Goal: Task Accomplishment & Management: Use online tool/utility

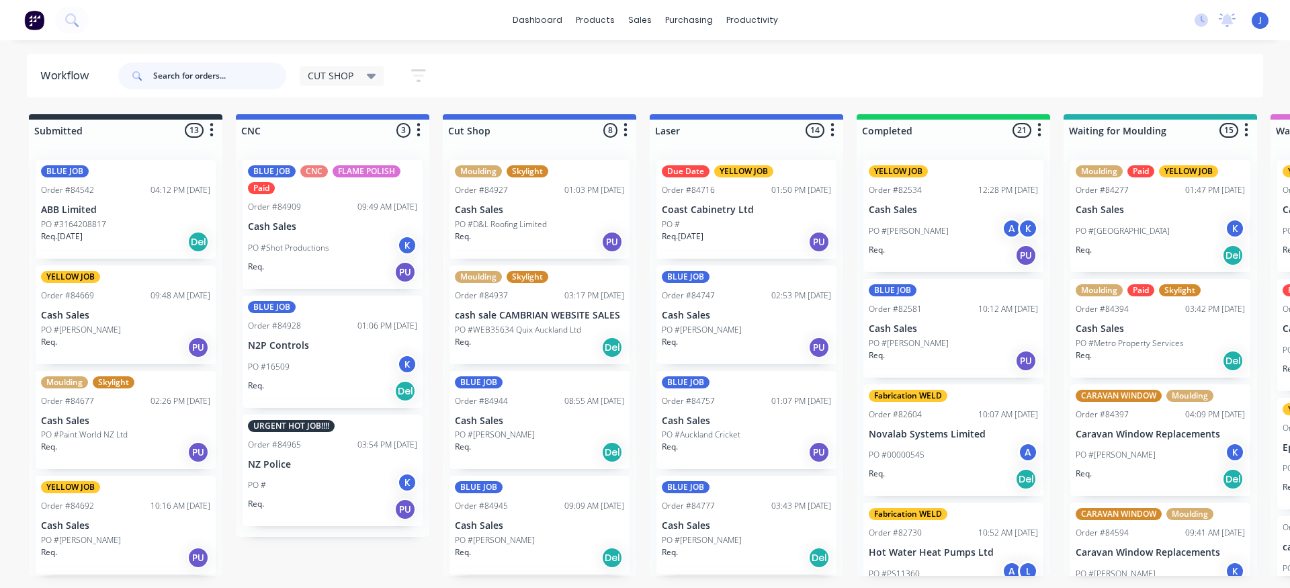
click at [157, 75] on input "text" at bounding box center [219, 75] width 133 height 27
type input "84826"
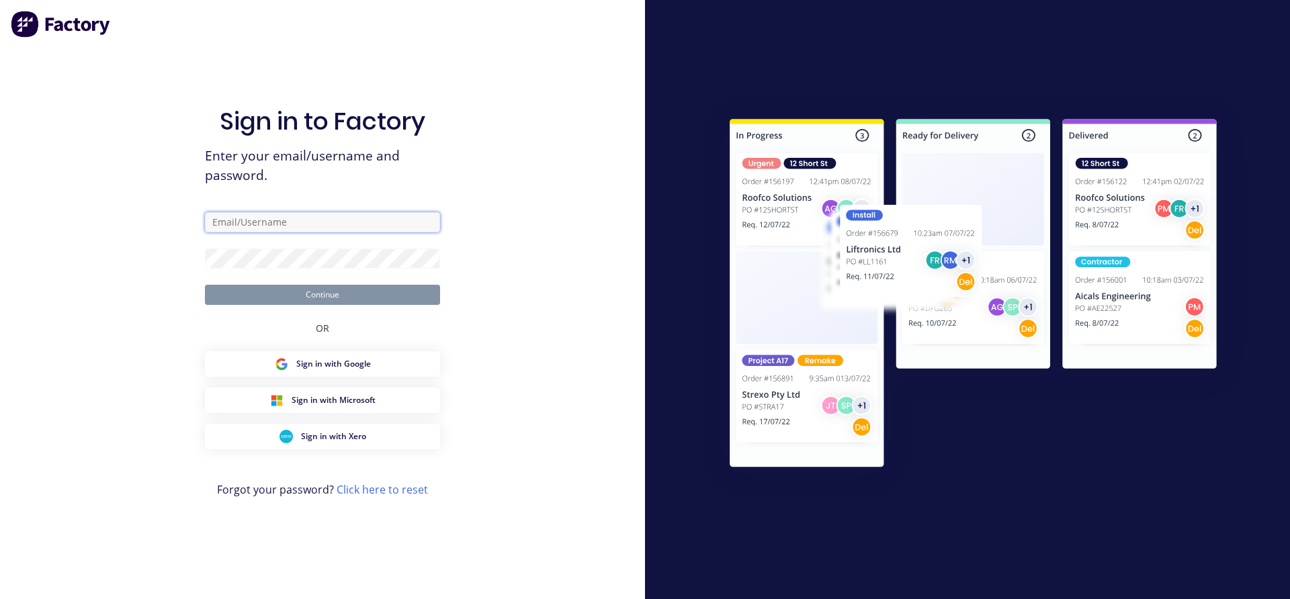
type input "[EMAIL_ADDRESS][DOMAIN_NAME]"
click at [334, 292] on button "Continue" at bounding box center [322, 295] width 235 height 20
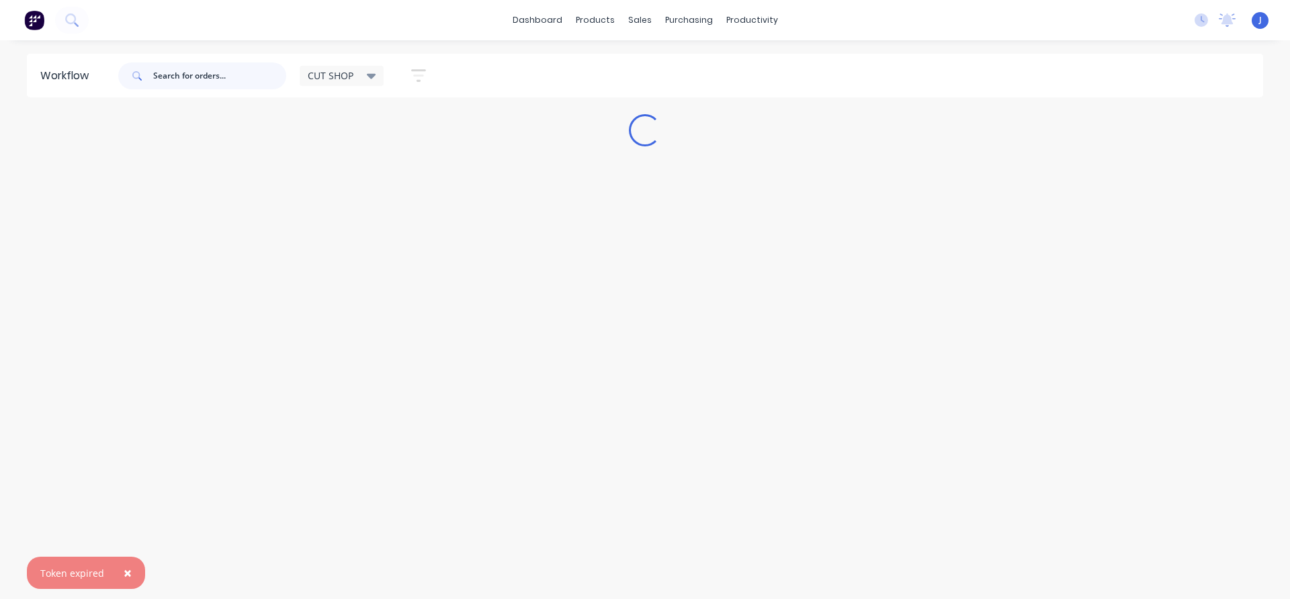
click at [234, 82] on input "text" at bounding box center [219, 75] width 133 height 27
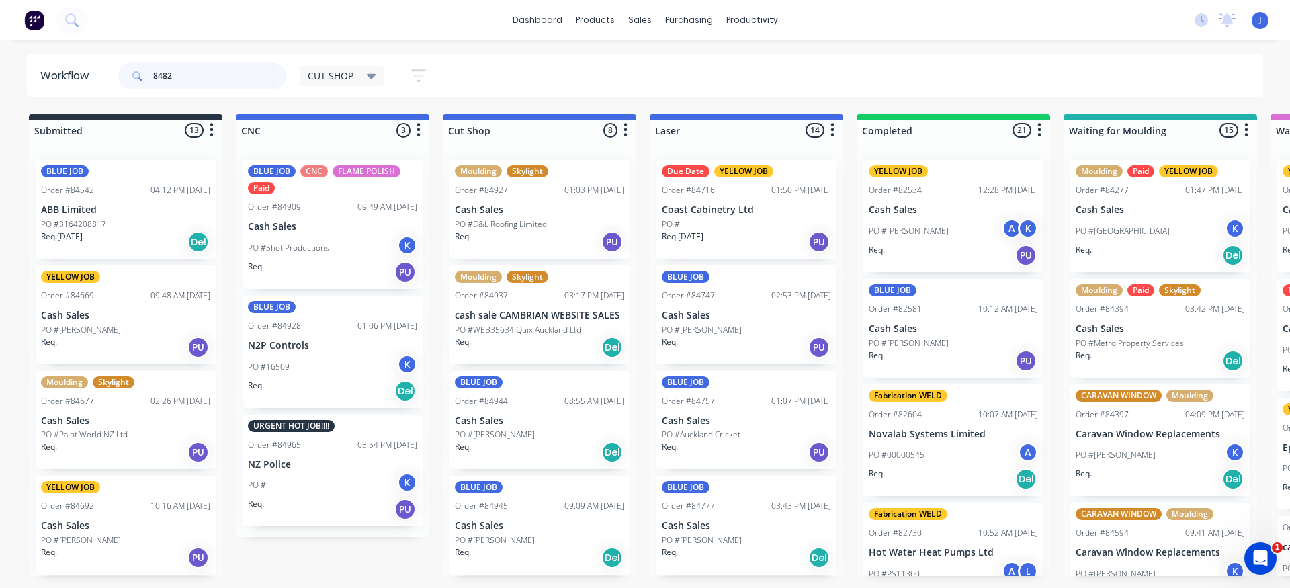
type input "84826"
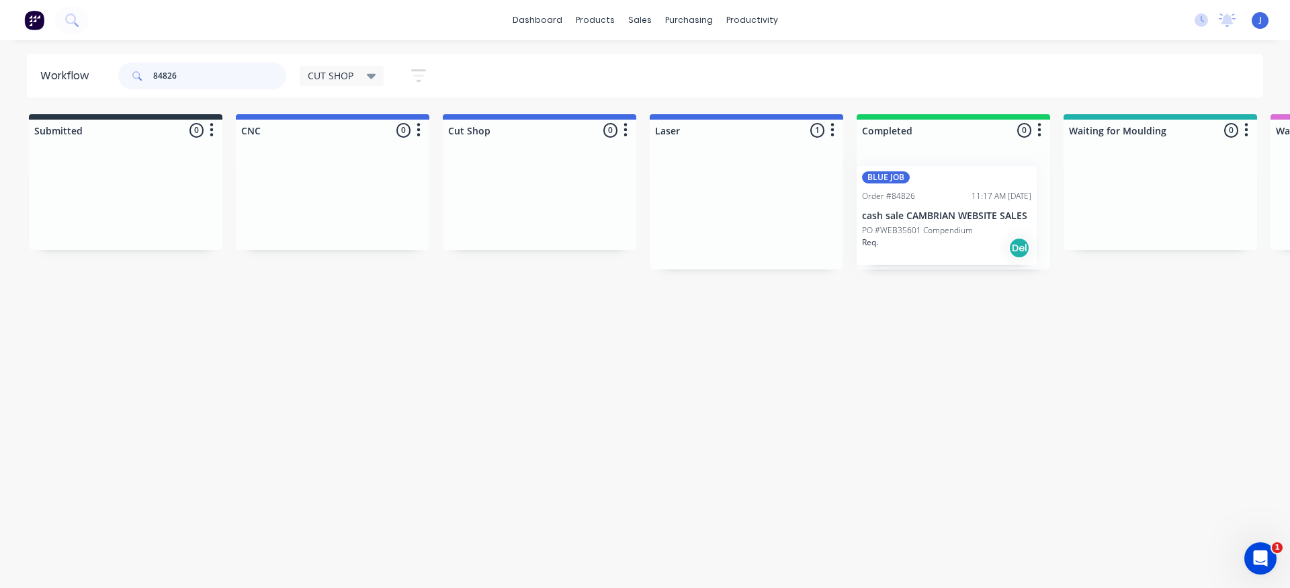
drag, startPoint x: 746, startPoint y: 238, endPoint x: 904, endPoint y: 238, distance: 157.2
click at [926, 213] on p "cash sale CAMBRIAN WEBSITE SALES" at bounding box center [953, 209] width 169 height 11
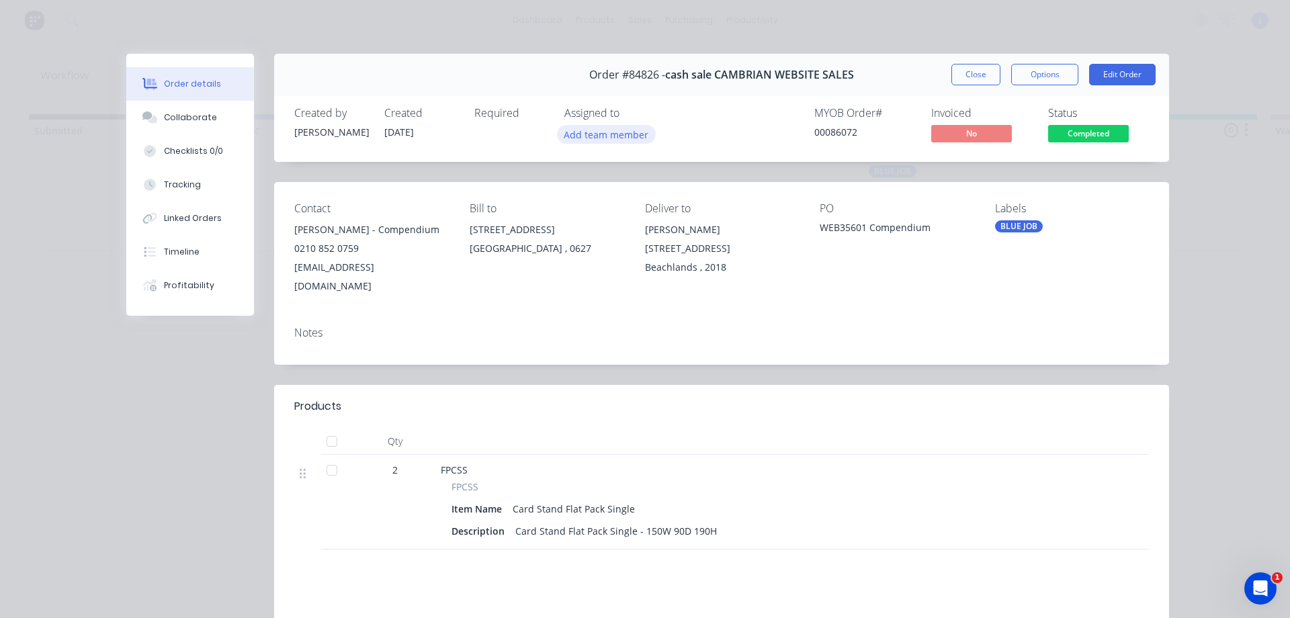
click at [596, 140] on button "Add team member" at bounding box center [606, 134] width 99 height 18
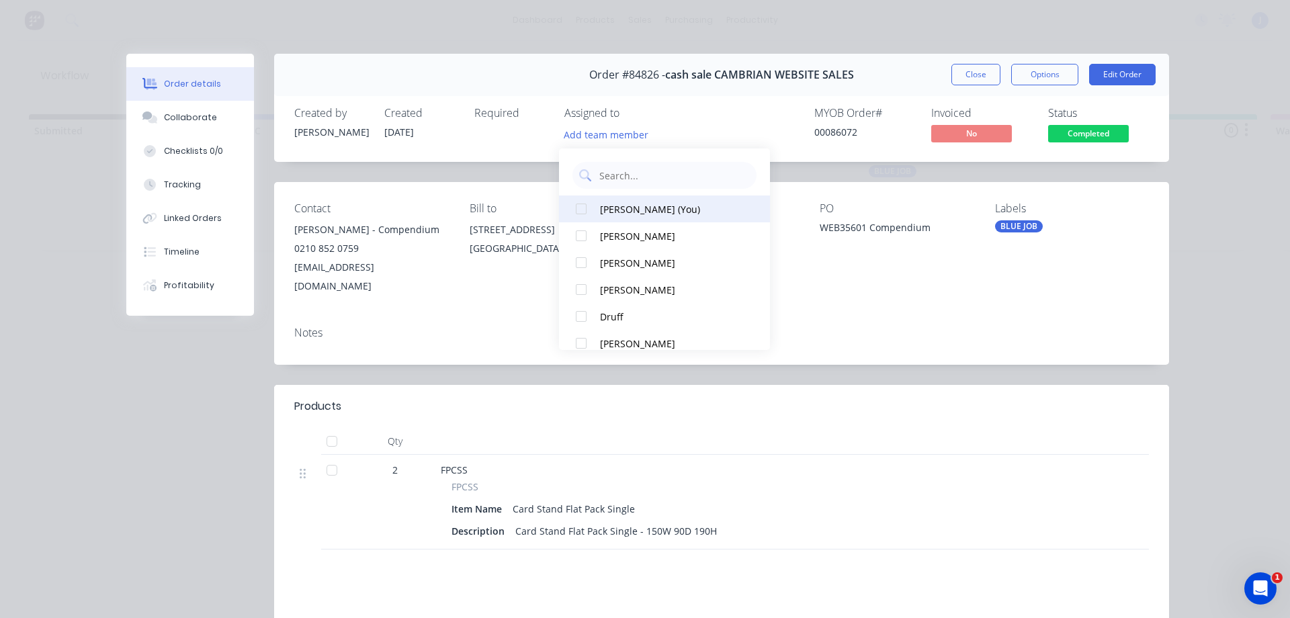
click at [654, 214] on div "[PERSON_NAME] (You)" at bounding box center [671, 209] width 142 height 14
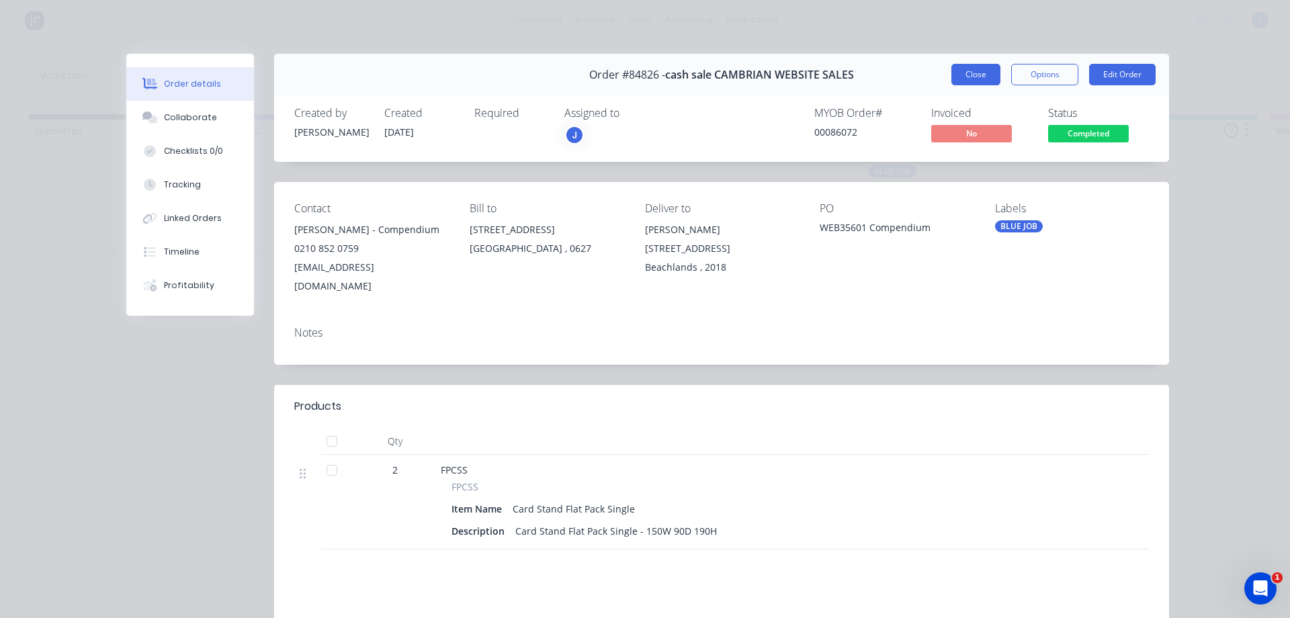
click at [972, 77] on button "Close" at bounding box center [975, 74] width 49 height 21
